Goal: Task Accomplishment & Management: Manage account settings

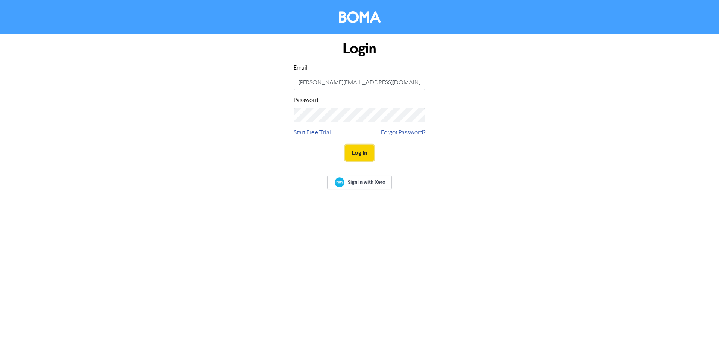
click at [360, 151] on button "Log In" at bounding box center [359, 153] width 29 height 16
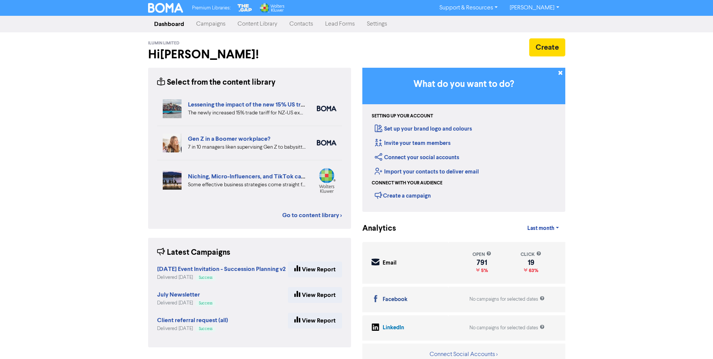
click at [304, 23] on link "Contacts" at bounding box center [301, 24] width 36 height 15
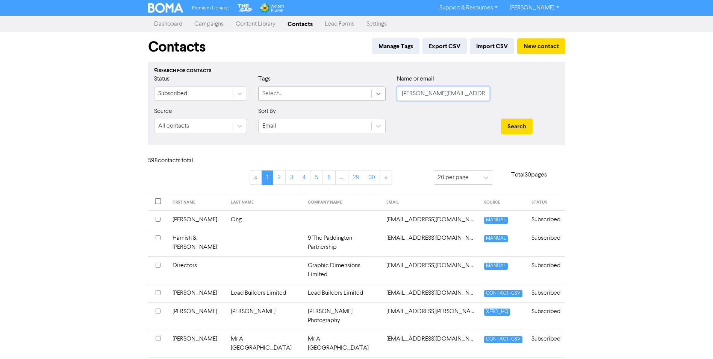
drag, startPoint x: 457, startPoint y: 95, endPoint x: 383, endPoint y: 100, distance: 74.6
click at [383, 100] on div "Status Subscribed Tags Select... Name or email [PERSON_NAME][EMAIL_ADDRESS][DOM…" at bounding box center [356, 90] width 416 height 32
type input "[PERSON_NAME]"
click at [501, 118] on button "Search" at bounding box center [517, 126] width 32 height 16
